Goal: Task Accomplishment & Management: Complete application form

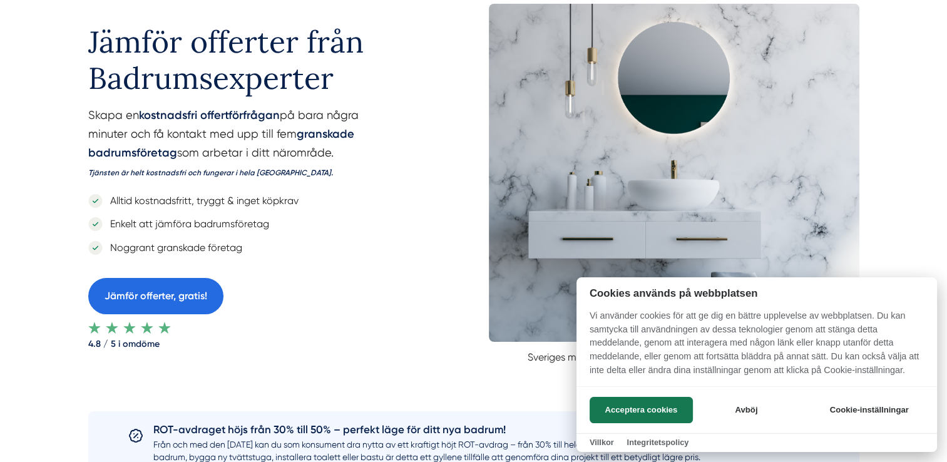
scroll to position [10, 0]
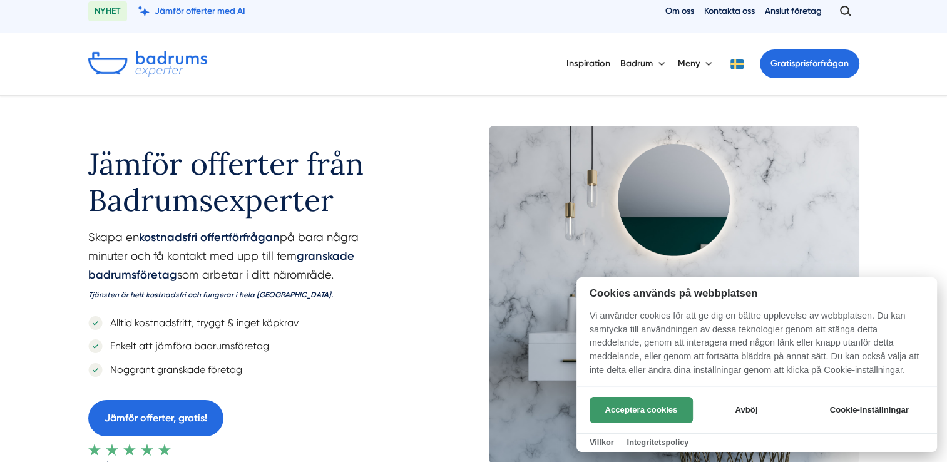
click at [629, 403] on button "Acceptera cookies" at bounding box center [640, 410] width 103 height 26
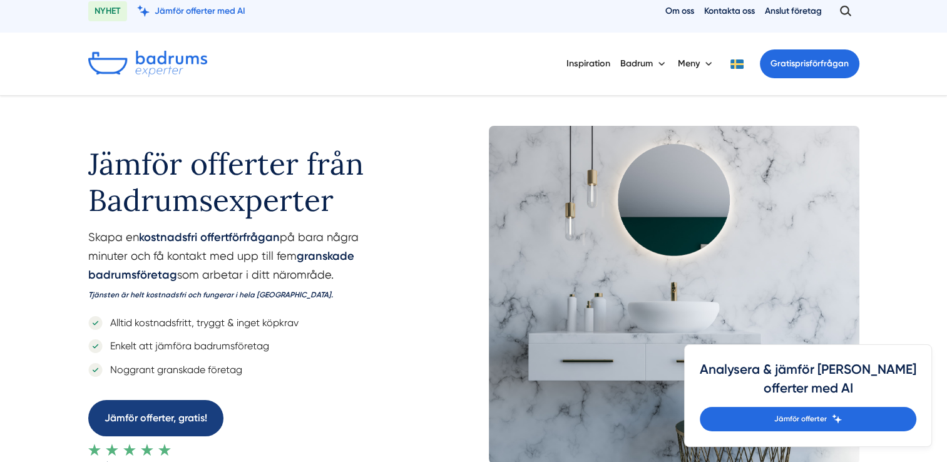
click at [212, 409] on link "Jämför offerter, gratis!" at bounding box center [155, 418] width 135 height 36
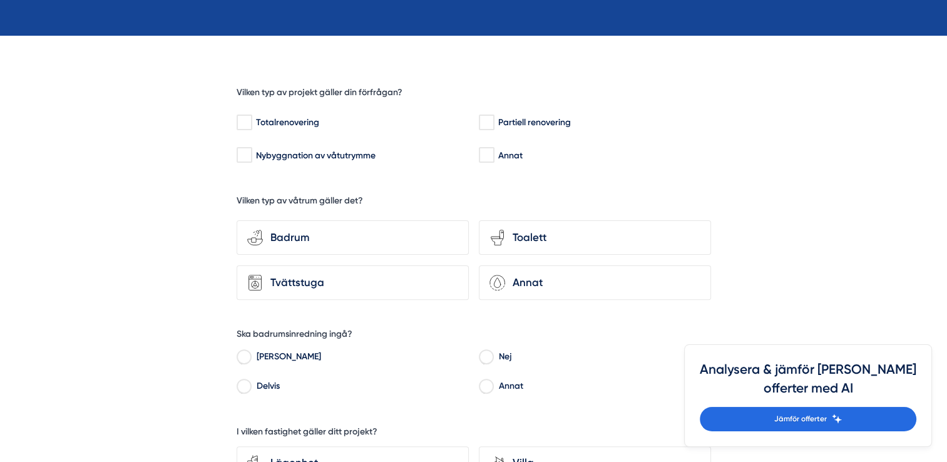
scroll to position [325, 0]
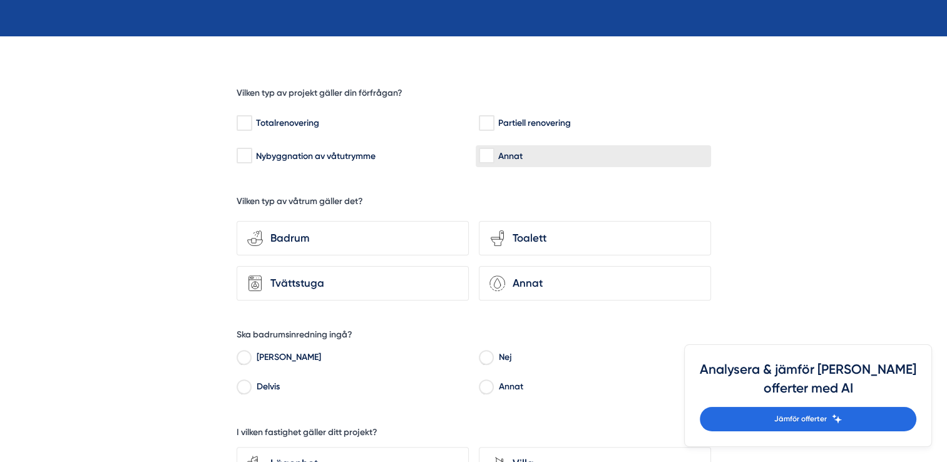
click at [489, 156] on input "Annat" at bounding box center [486, 156] width 14 height 13
checkbox input "true"
click at [313, 237] on div "Badrum" at bounding box center [360, 238] width 195 height 17
click at [0, 0] on input "bathroom-tub-towel Badrum" at bounding box center [0, 0] width 0 height 0
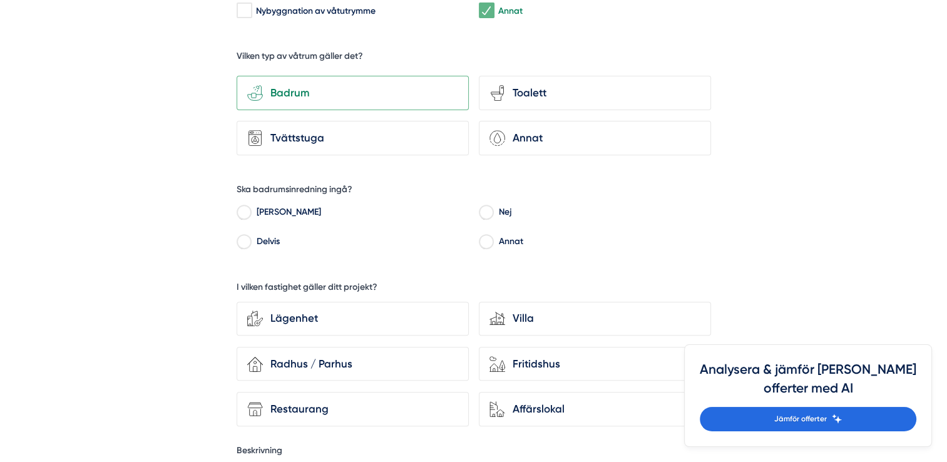
scroll to position [473, 0]
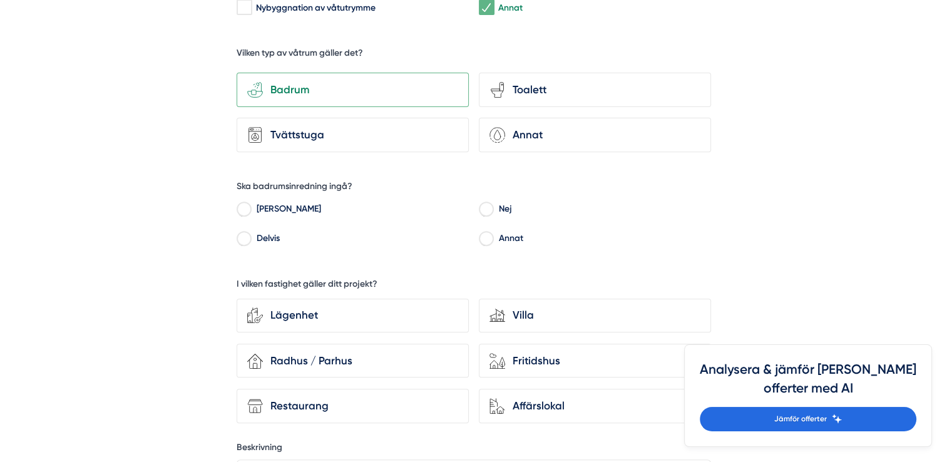
click at [491, 206] on input "Nej" at bounding box center [486, 210] width 14 height 11
radio input "true"
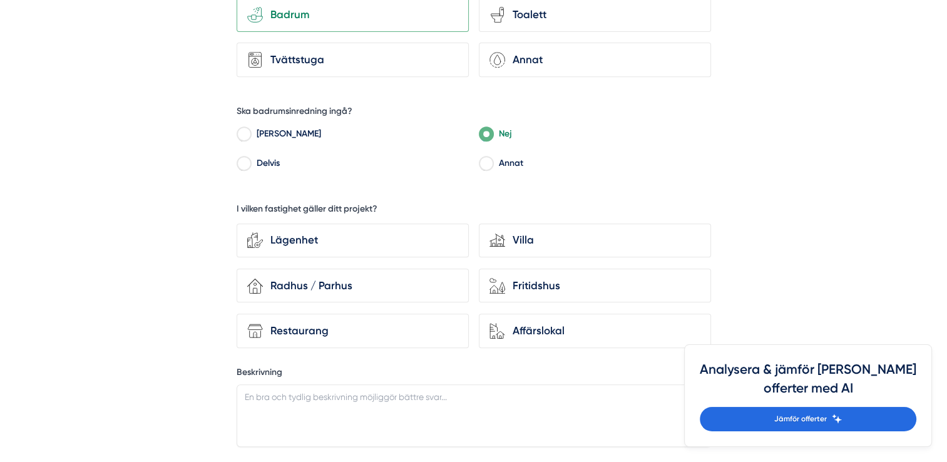
scroll to position [549, 0]
click at [402, 230] on div "Lägenhet" at bounding box center [360, 238] width 195 height 17
click at [0, 0] on input "Lägenhet" at bounding box center [0, 0] width 0 height 0
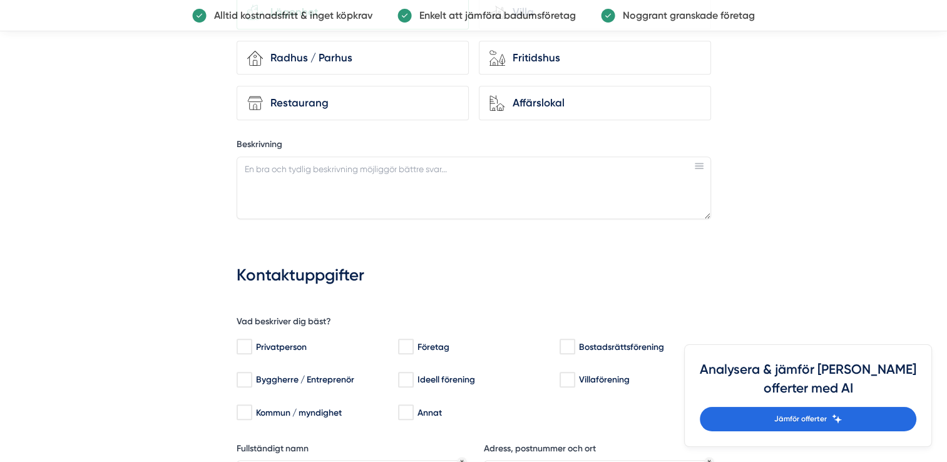
scroll to position [784, 0]
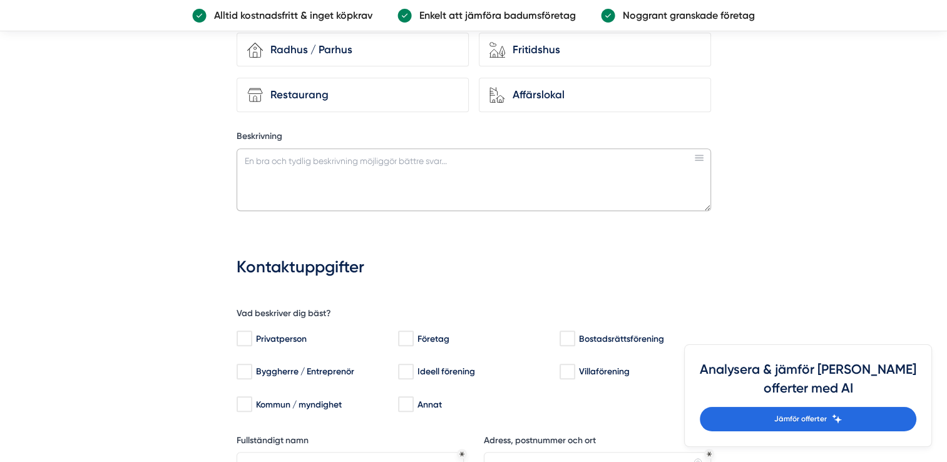
click at [372, 163] on textarea "Beskrivning" at bounding box center [474, 179] width 474 height 63
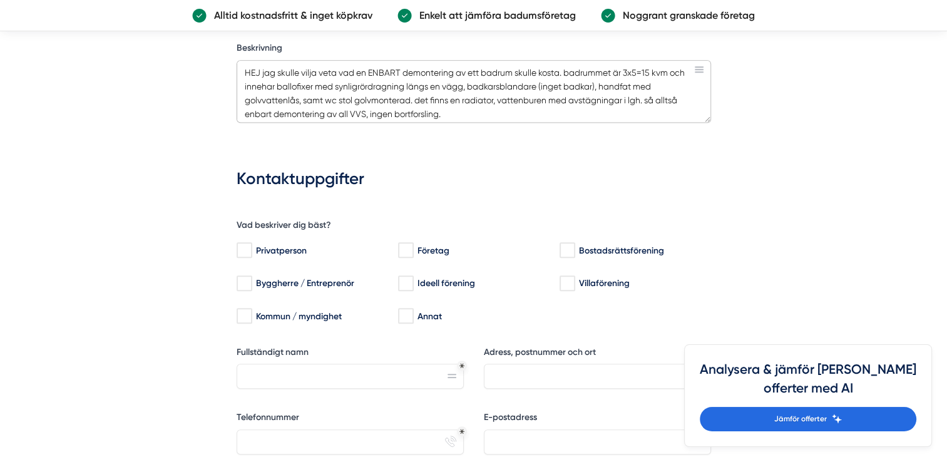
scroll to position [874, 0]
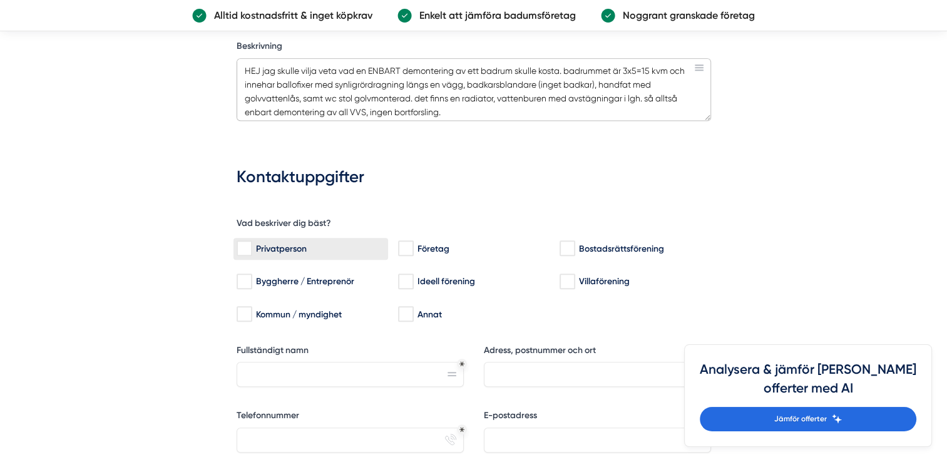
type textarea "HEJ jag skulle vilja veta vad en ENBART demontering av ett badrum skulle kosta.…"
click at [270, 243] on div "Privatperson" at bounding box center [311, 248] width 148 height 13
click at [251, 243] on input "Privatperson" at bounding box center [244, 248] width 14 height 13
checkbox input "true"
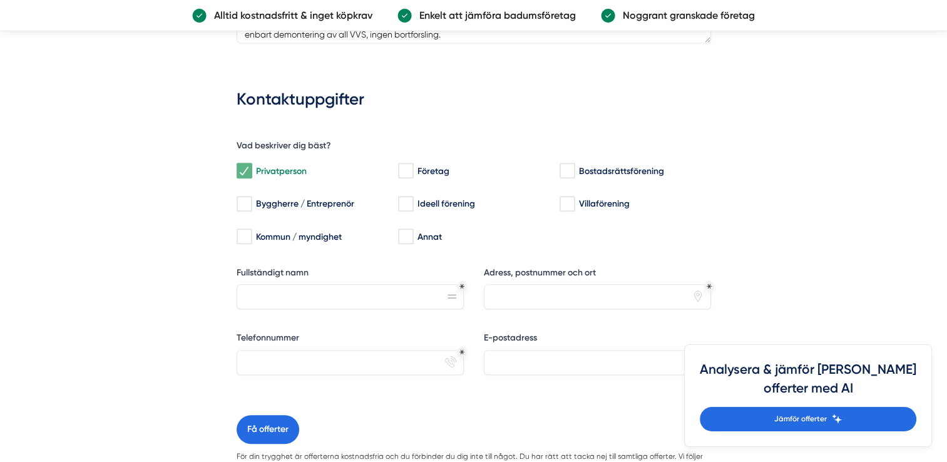
scroll to position [984, 0]
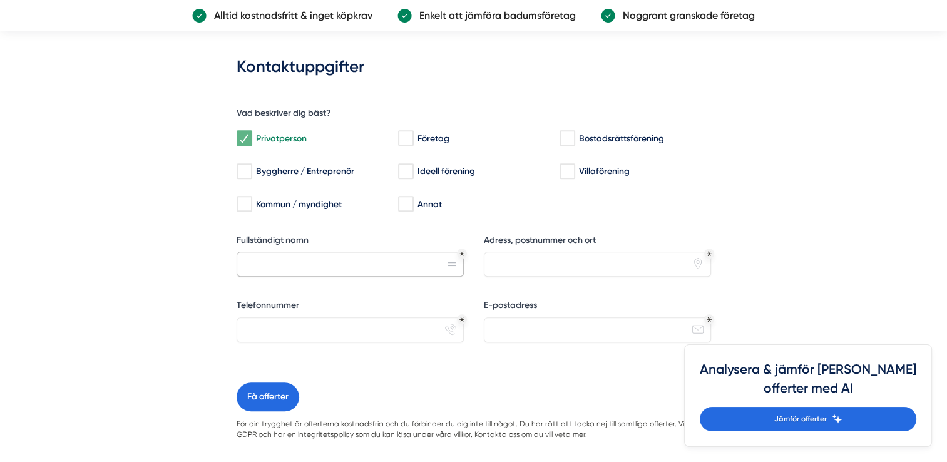
click at [364, 267] on input "Fullständigt namn" at bounding box center [350, 264] width 227 height 25
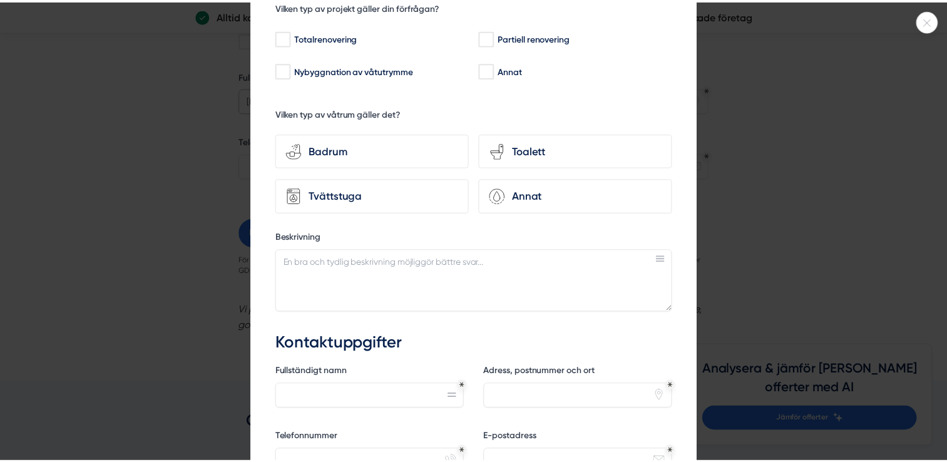
scroll to position [0, 0]
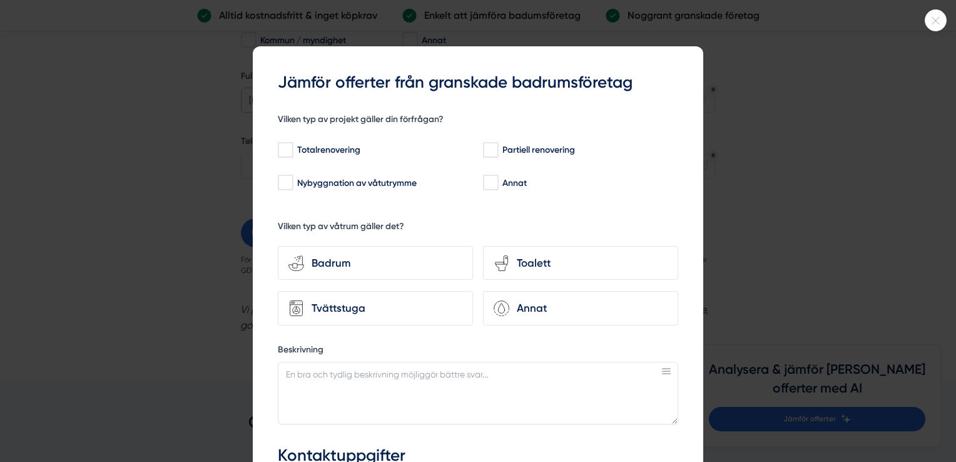
type input "calle larsson"
click at [507, 405] on textarea "Beskrivning" at bounding box center [478, 393] width 400 height 63
click at [198, 99] on div at bounding box center [478, 231] width 956 height 462
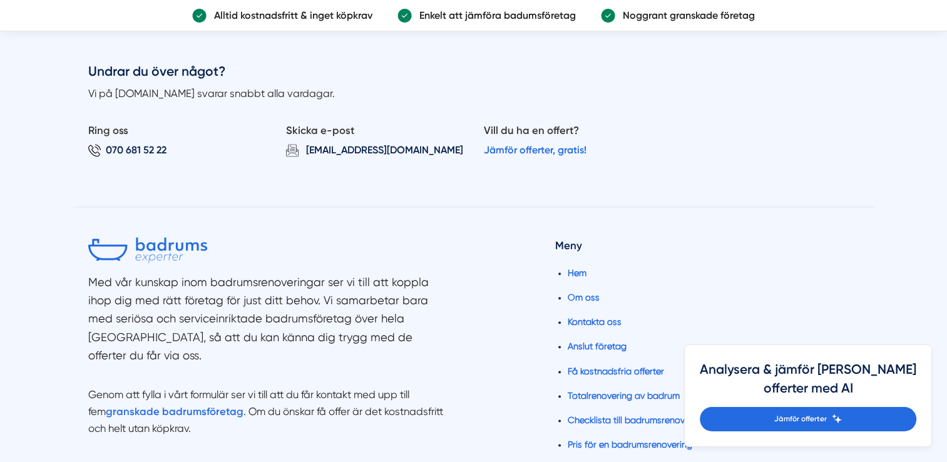
scroll to position [1841, 0]
